Goal: Find specific page/section: Find specific page/section

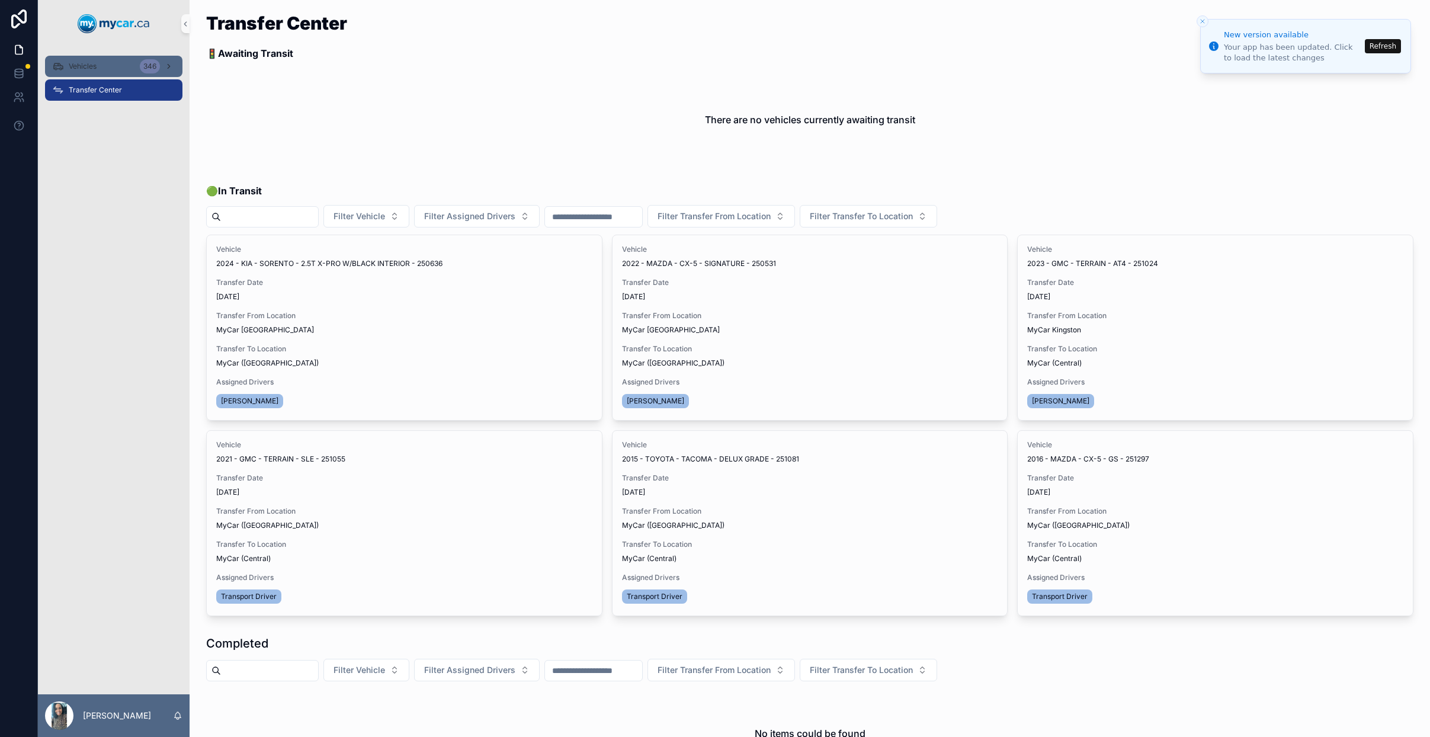
click at [107, 70] on div "Vehicles 346" at bounding box center [113, 66] width 123 height 19
click at [1387, 47] on button "Refresh" at bounding box center [1383, 46] width 36 height 14
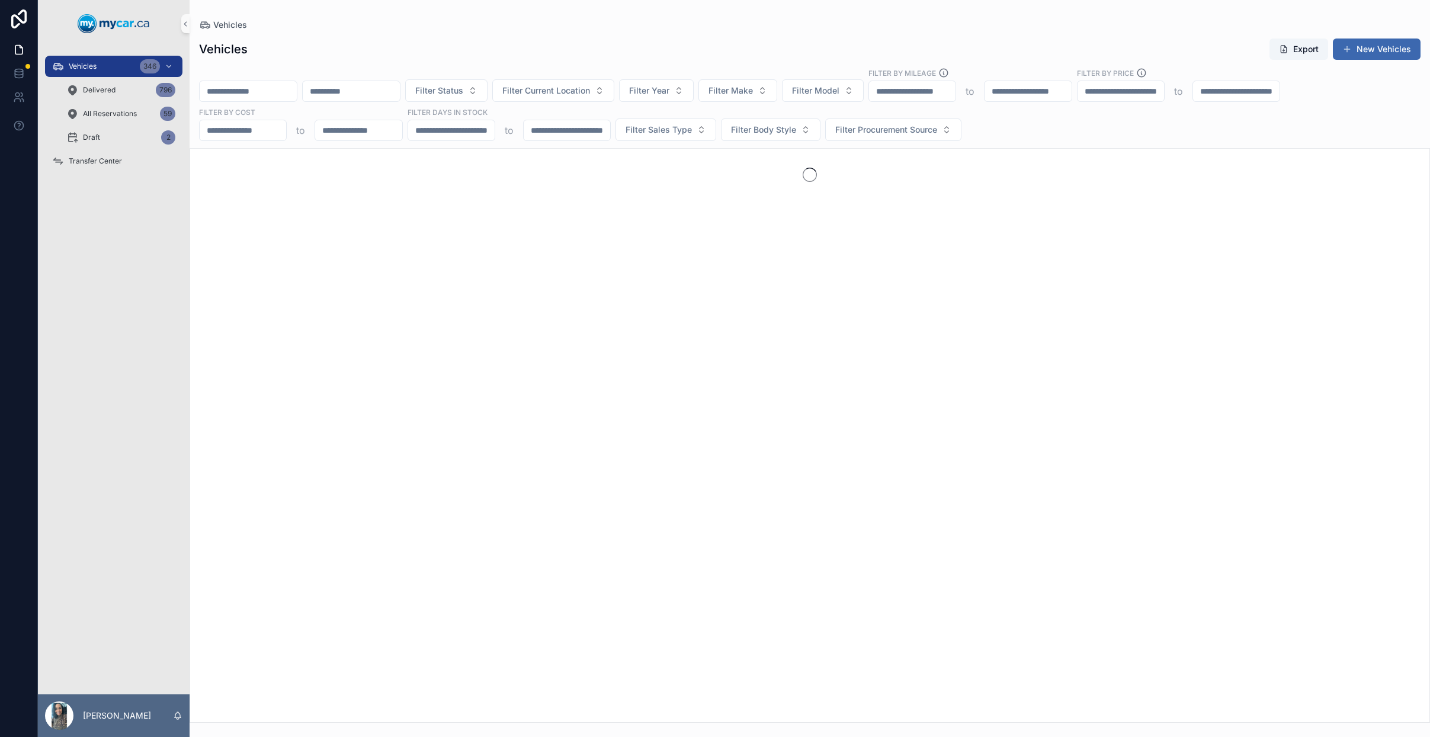
click at [291, 92] on input "scrollable content" at bounding box center [248, 91] width 97 height 17
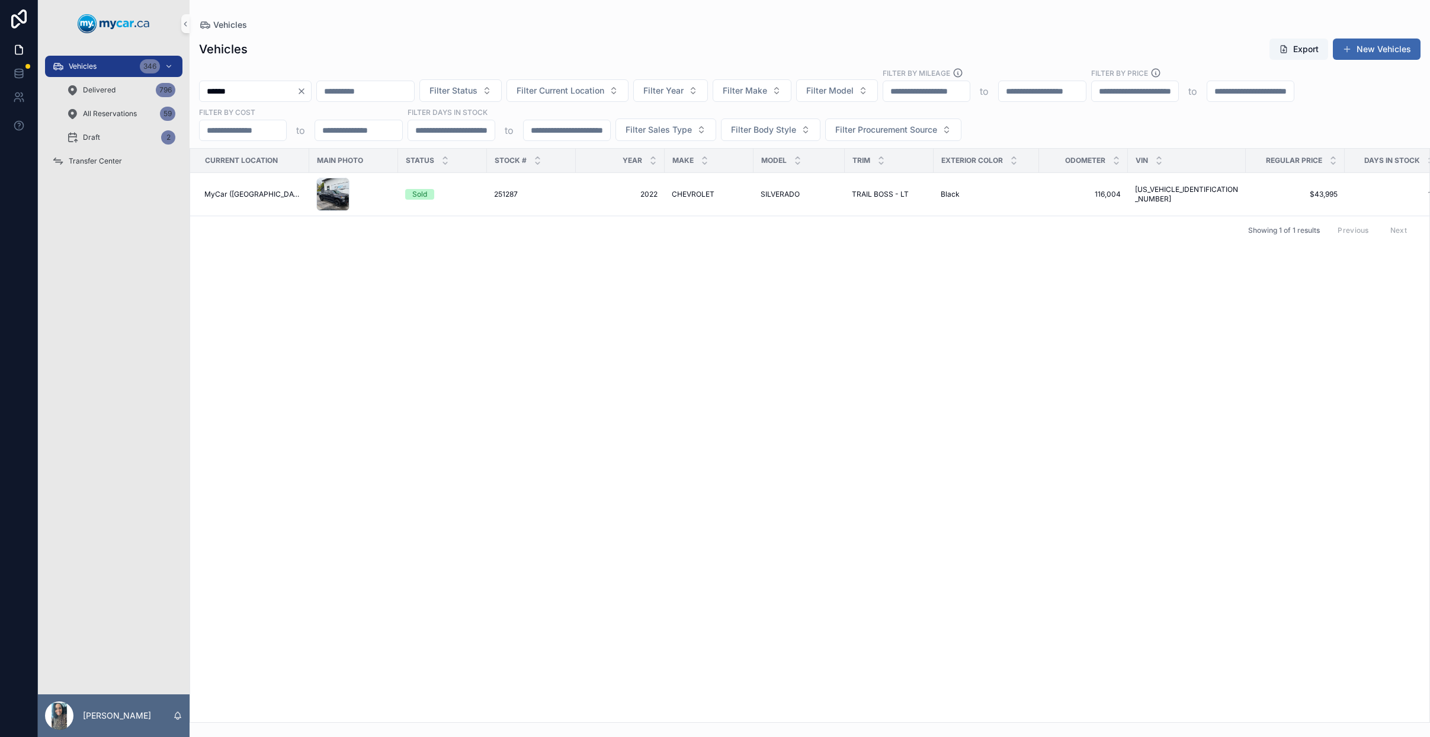
type input "******"
